Goal: Task Accomplishment & Management: Manage account settings

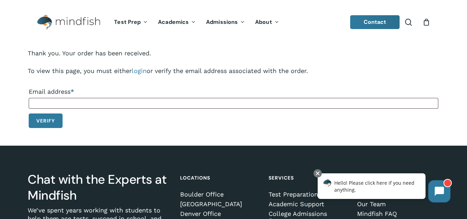
click at [28, 39] on div "Thank you. Your order has been received. To view this page, you must either log…" at bounding box center [233, 90] width 467 height 110
click at [140, 69] on link "login" at bounding box center [139, 70] width 15 height 7
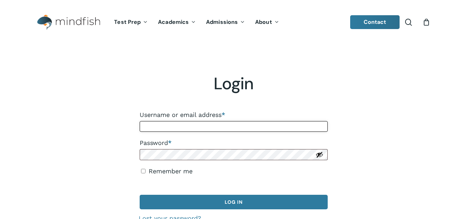
click at [156, 126] on input "Username or email address * Required" at bounding box center [234, 126] width 188 height 11
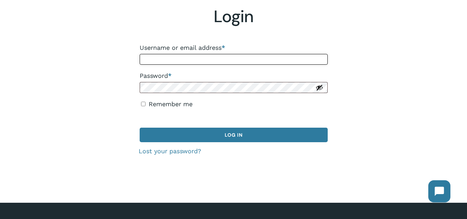
scroll to position [68, 0]
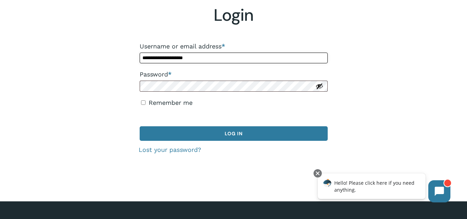
type input "**********"
click at [320, 86] on button "Show password" at bounding box center [320, 86] width 8 height 8
click at [152, 151] on link "Lost your password?" at bounding box center [170, 149] width 63 height 7
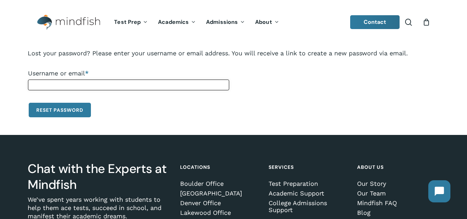
click at [89, 85] on input "Username or email * Required" at bounding box center [128, 85] width 201 height 11
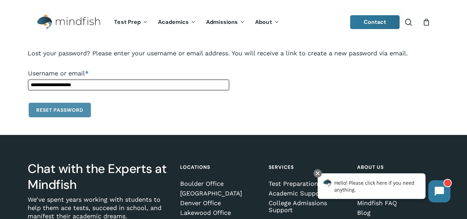
type input "**********"
click at [65, 109] on button "Reset password" at bounding box center [60, 110] width 62 height 15
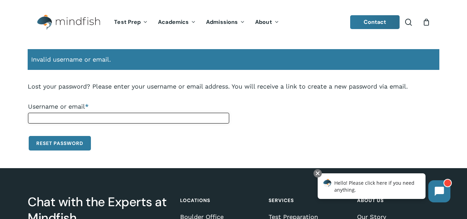
click at [44, 119] on input "Username or email * Required" at bounding box center [128, 118] width 201 height 11
type input "**********"
click at [46, 141] on button "Reset password" at bounding box center [60, 143] width 62 height 15
click at [422, 22] on ul "Contact search 0" at bounding box center [390, 22] width 80 height 26
click at [411, 22] on span "Main Menu" at bounding box center [408, 22] width 7 height 7
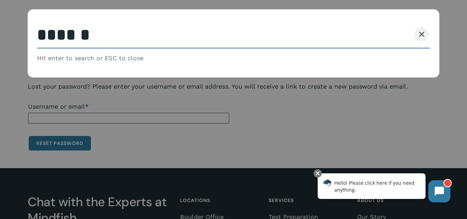
click at [200, 108] on label "Username or email * Required" at bounding box center [128, 106] width 201 height 12
click at [200, 113] on input "Username or email * Required" at bounding box center [128, 118] width 201 height 11
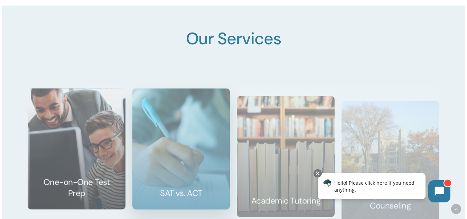
scroll to position [1347, 0]
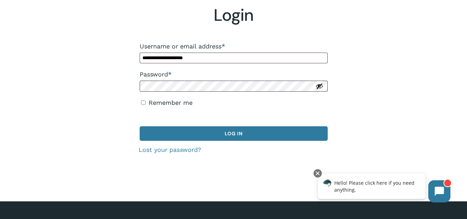
click at [317, 89] on button "Show password" at bounding box center [320, 86] width 8 height 8
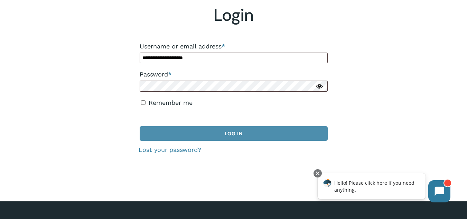
click at [163, 133] on button "Log in" at bounding box center [234, 133] width 188 height 15
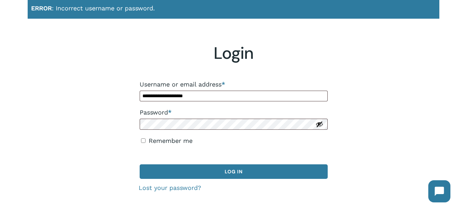
scroll to position [49, 0]
